Goal: Navigation & Orientation: Find specific page/section

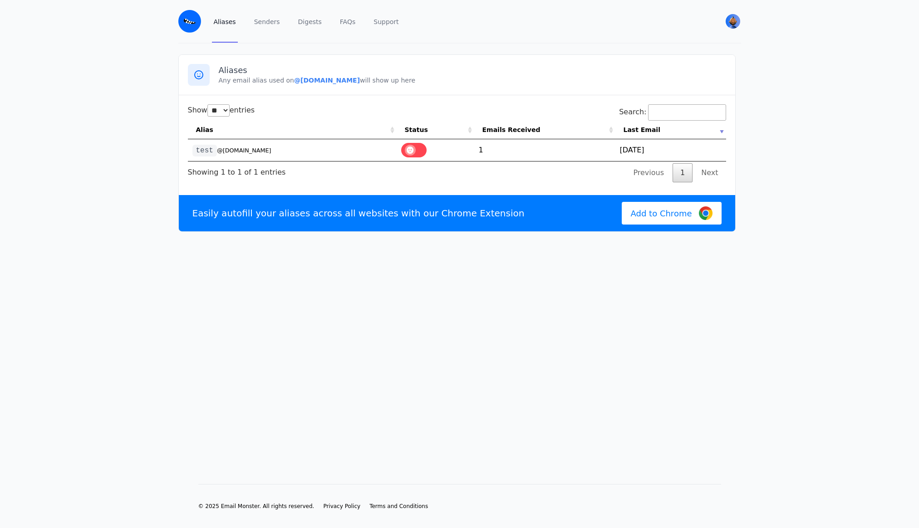
select select "**"
click at [259, 22] on link "Senders" at bounding box center [266, 21] width 29 height 43
select select "**"
